Goal: Task Accomplishment & Management: Manage account settings

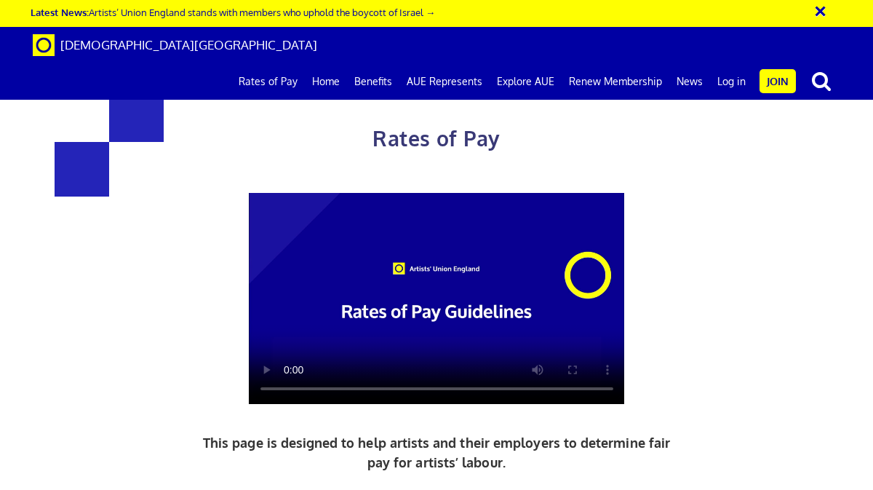
scroll to position [0, 1]
click at [735, 63] on link "Log in" at bounding box center [731, 81] width 43 height 36
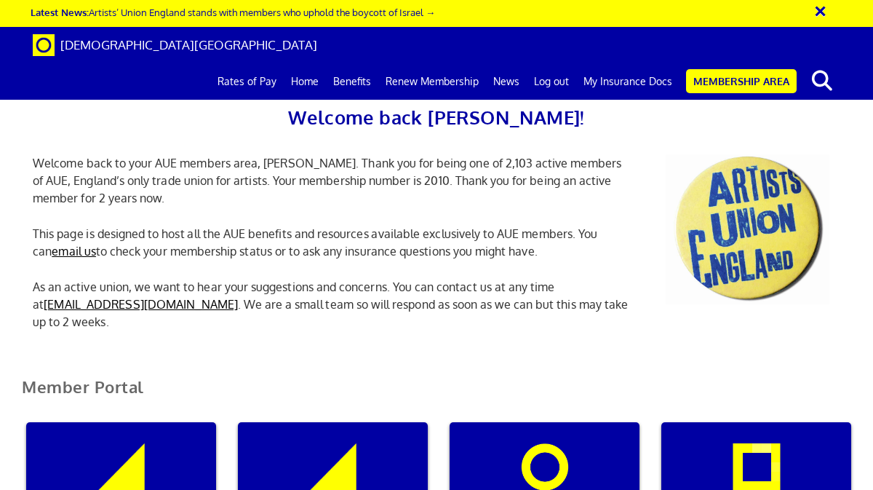
scroll to position [146, 0]
click at [351, 422] on div "My insurance documents" at bounding box center [333, 492] width 190 height 140
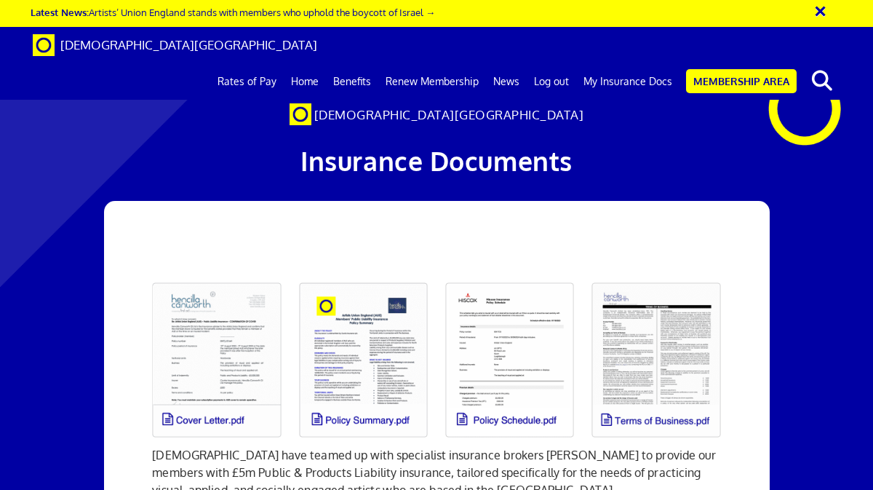
scroll to position [73, 0]
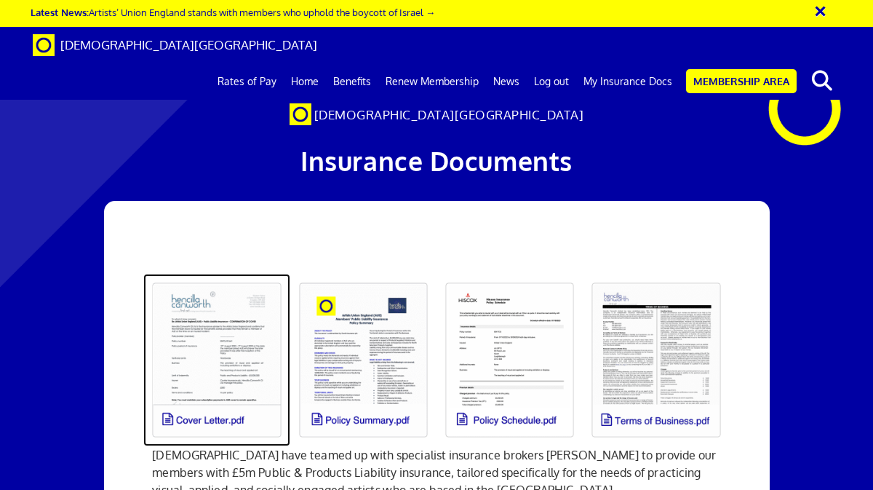
click at [241, 314] on link at bounding box center [216, 360] width 146 height 172
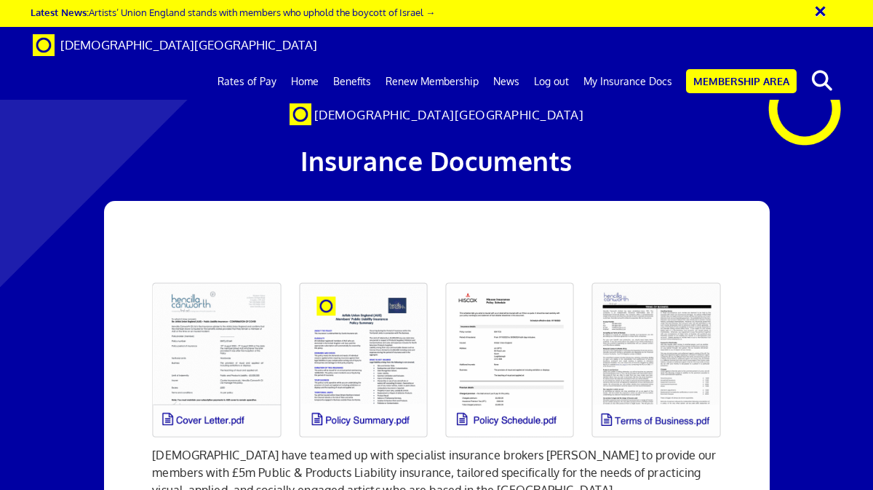
click at [154, 87] on div at bounding box center [436, 106] width 873 height 182
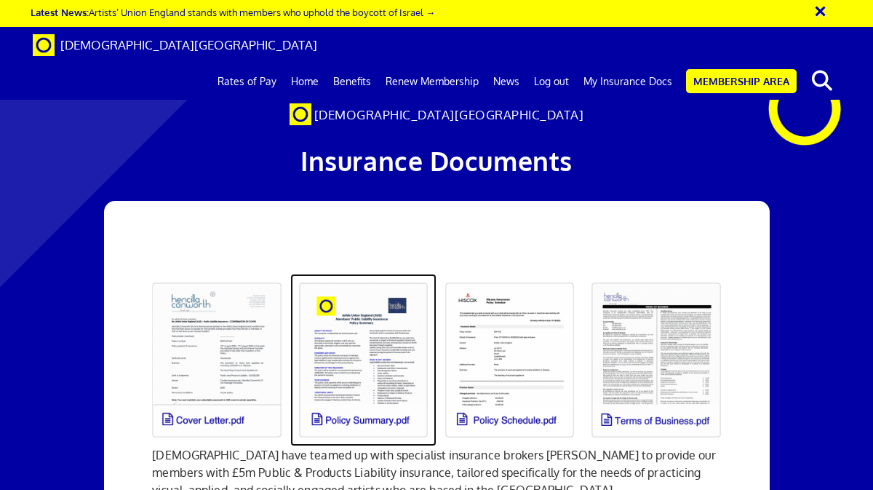
click at [347, 285] on link at bounding box center [363, 360] width 146 height 172
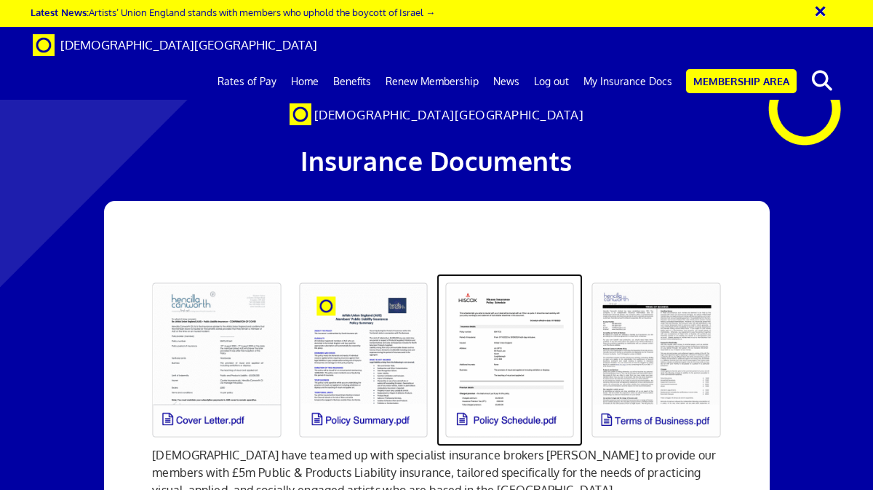
click at [525, 297] on link at bounding box center [510, 360] width 146 height 172
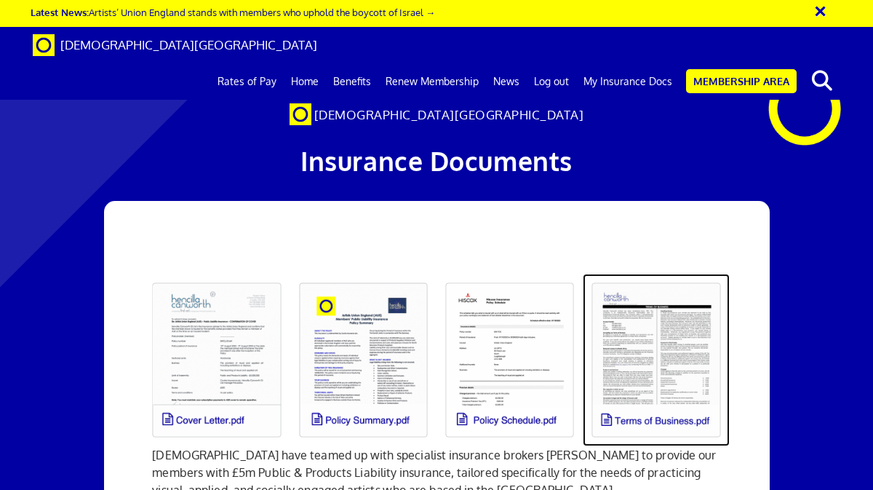
click at [691, 277] on link at bounding box center [656, 360] width 146 height 172
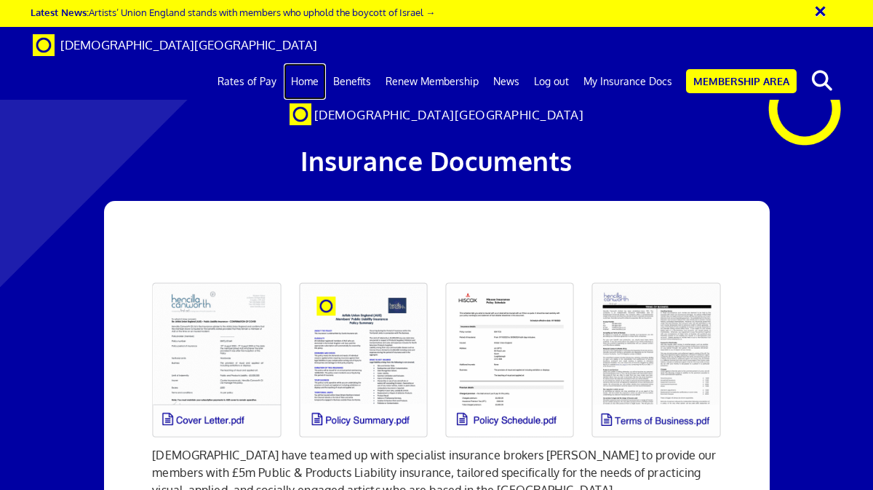
click at [310, 63] on link "Home" at bounding box center [305, 81] width 42 height 36
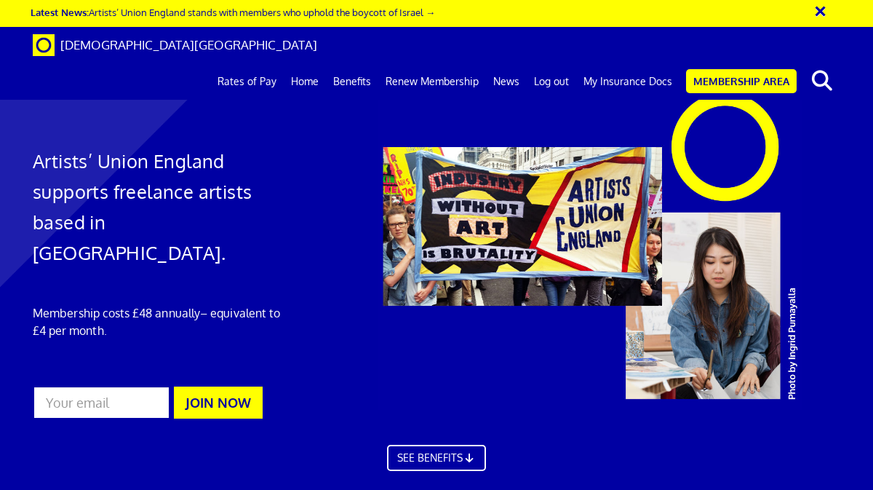
scroll to position [0, 1]
click at [750, 69] on link "Membership Area" at bounding box center [741, 81] width 111 height 24
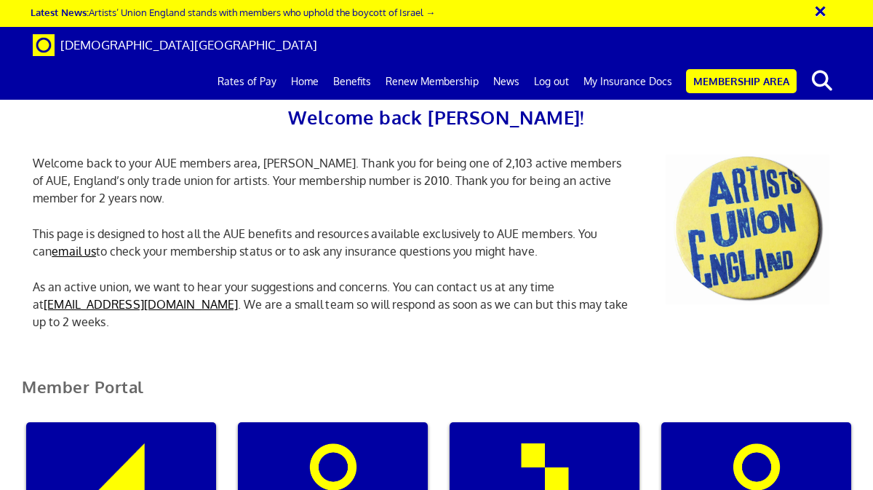
scroll to position [73, 0]
click at [153, 422] on div "Manage my membership" at bounding box center [121, 492] width 190 height 140
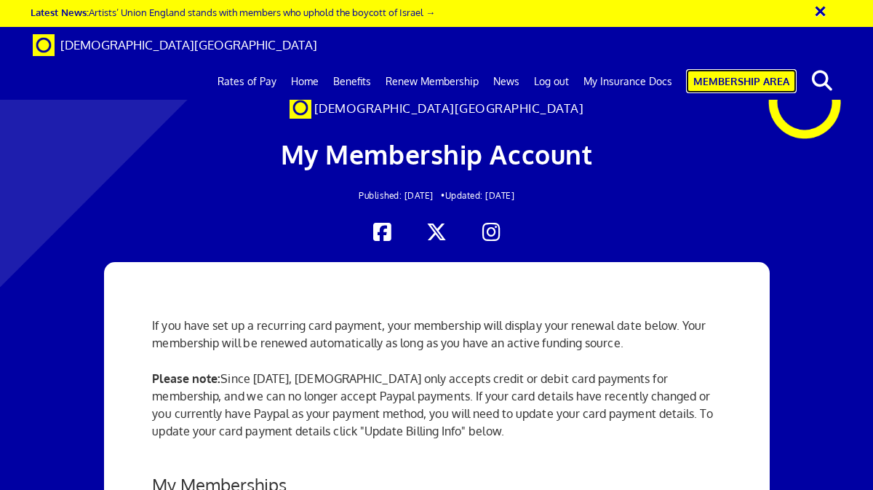
click at [774, 69] on link "Membership Area" at bounding box center [741, 81] width 111 height 24
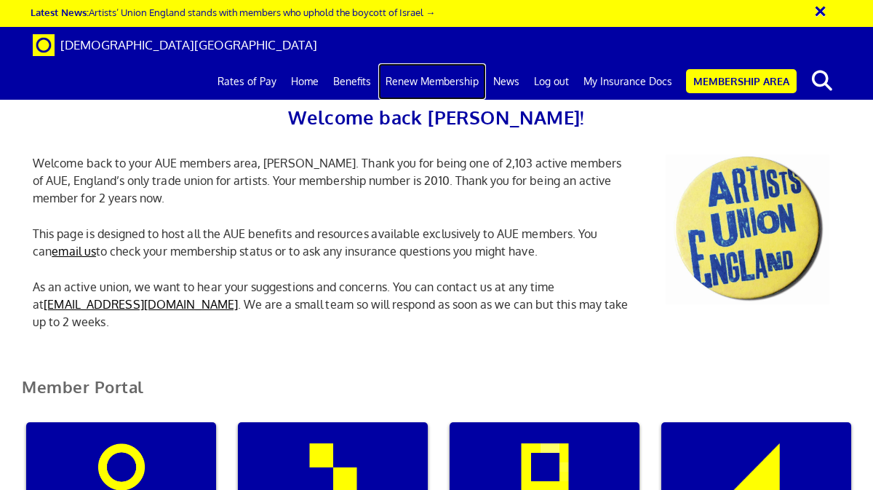
click at [428, 63] on link "Renew Membership" at bounding box center [432, 81] width 108 height 36
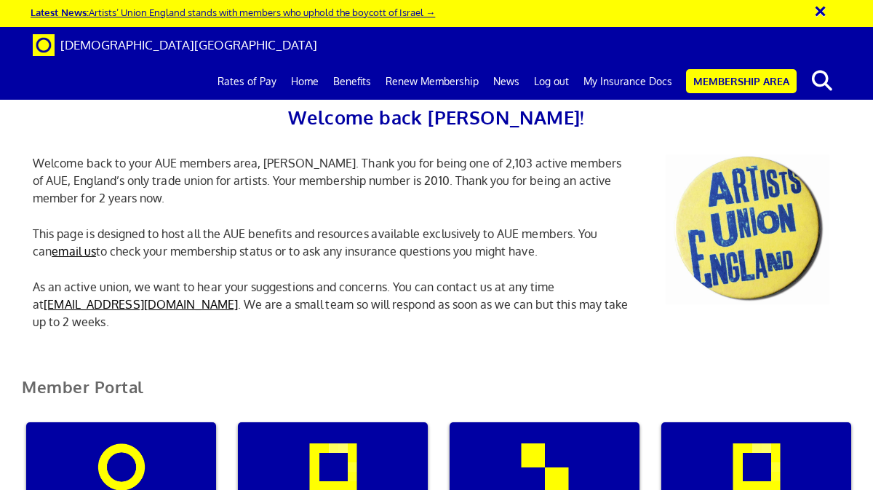
scroll to position [0, 4]
click at [359, 63] on link "Benefits" at bounding box center [352, 81] width 52 height 36
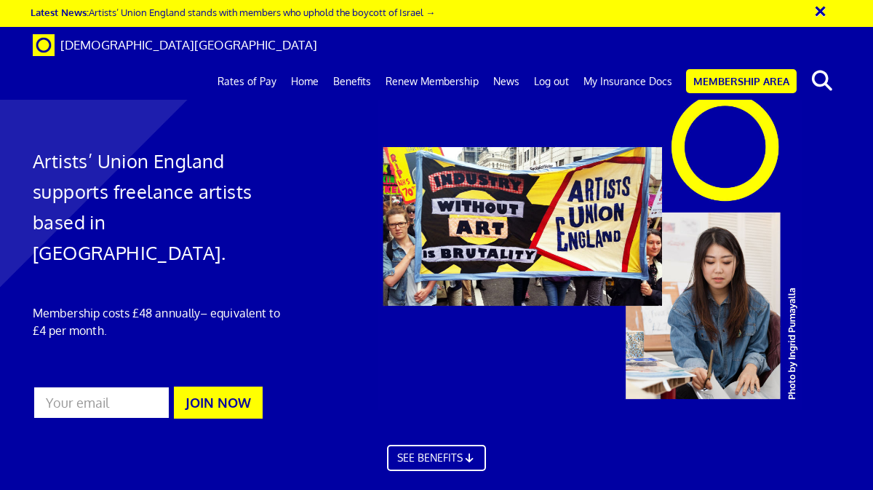
scroll to position [335, 0]
click at [625, 63] on link "My Insurance Docs" at bounding box center [627, 81] width 103 height 36
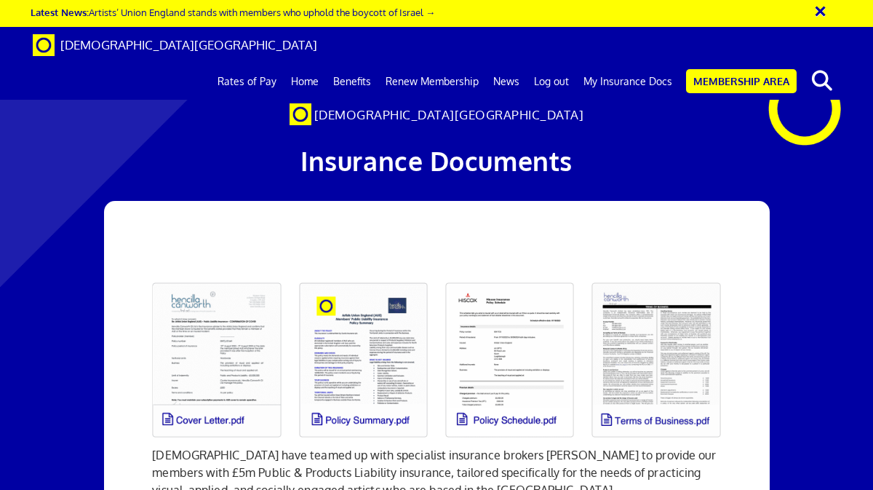
scroll to position [73, 0]
click at [703, 69] on link "Membership Area" at bounding box center [741, 81] width 111 height 24
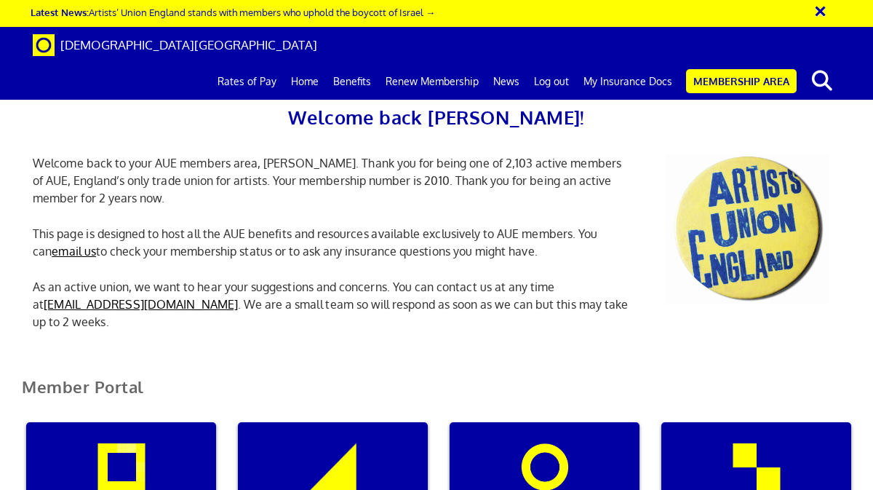
scroll to position [0, 4]
click at [137, 469] on div "Manage my membership" at bounding box center [121, 492] width 190 height 140
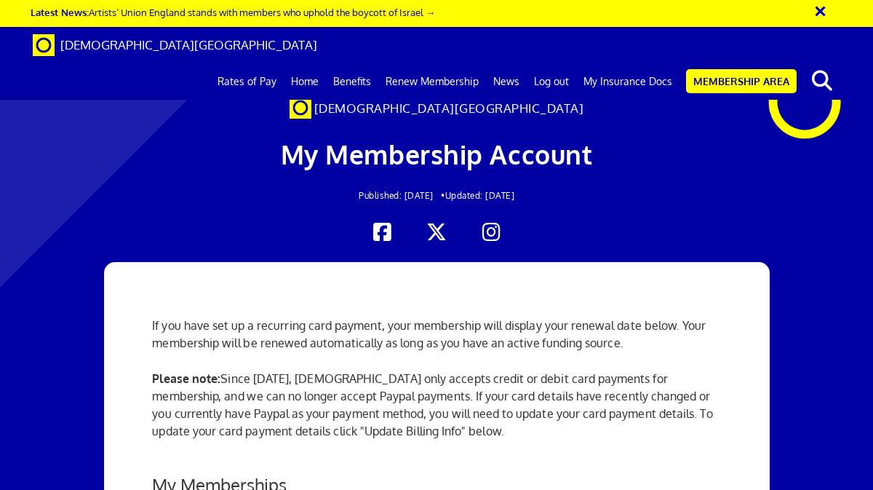
scroll to position [218, 0]
